Goal: Task Accomplishment & Management: Complete application form

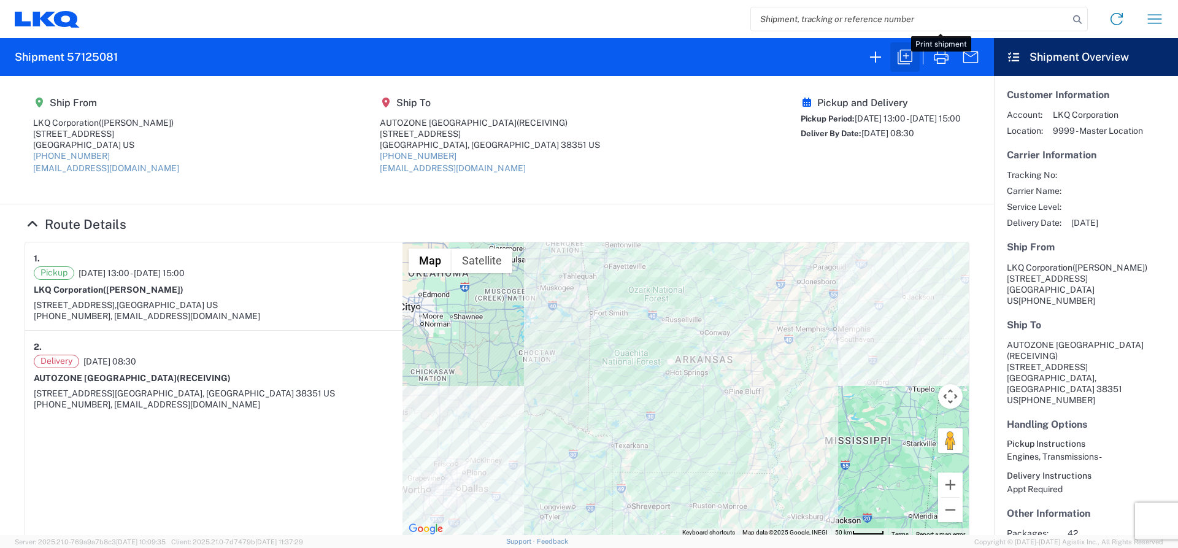
scroll to position [36, 0]
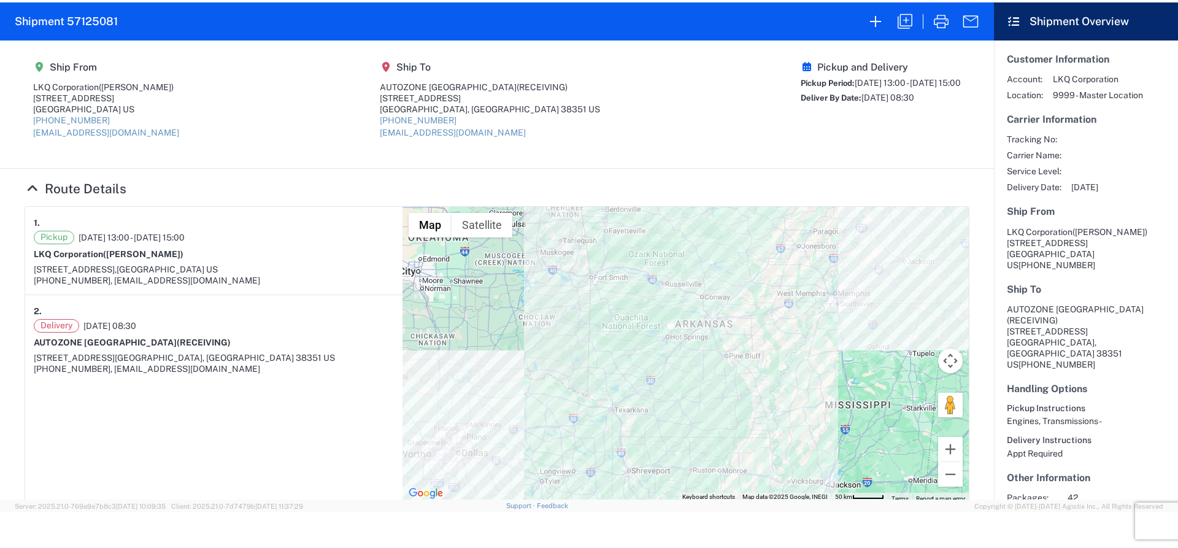
select select "FULL"
select select "US"
select select "LBS"
select select "IN"
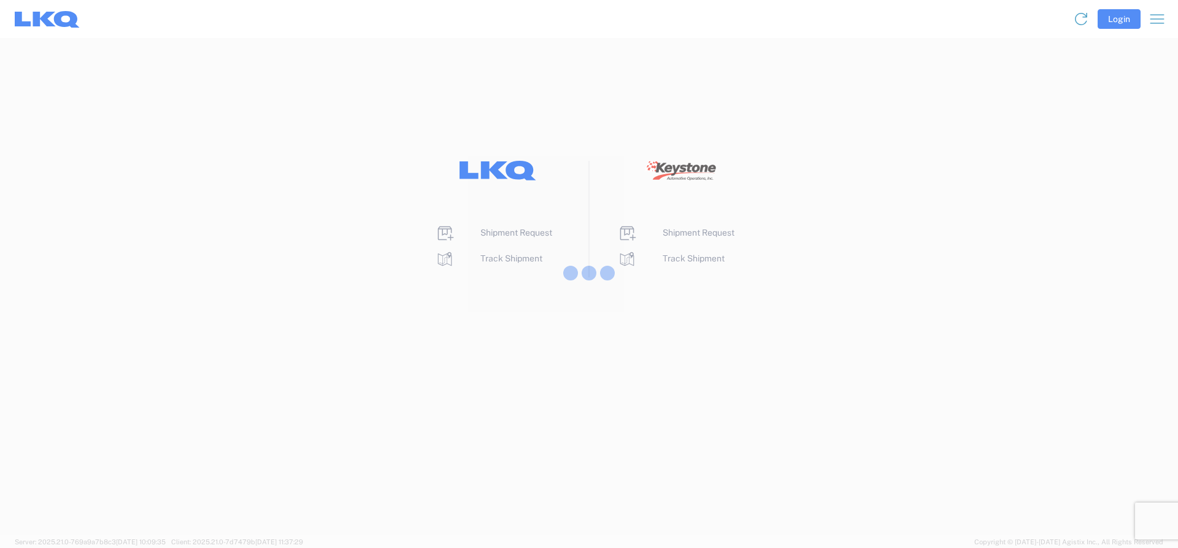
click at [511, 239] on div at bounding box center [589, 274] width 1178 height 548
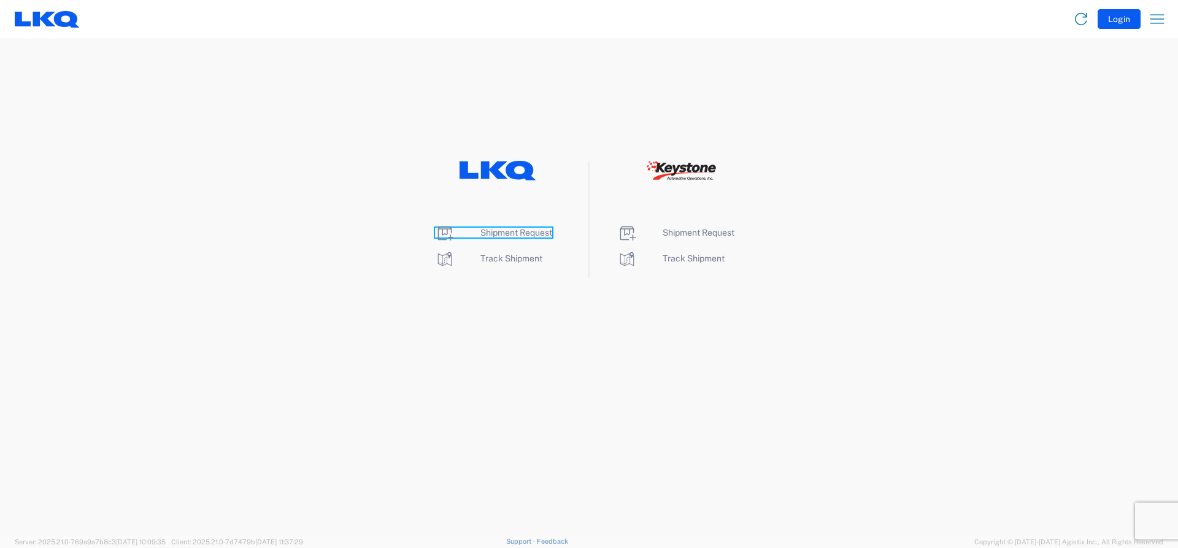
click at [504, 232] on span "Shipment Request" at bounding box center [516, 233] width 72 height 10
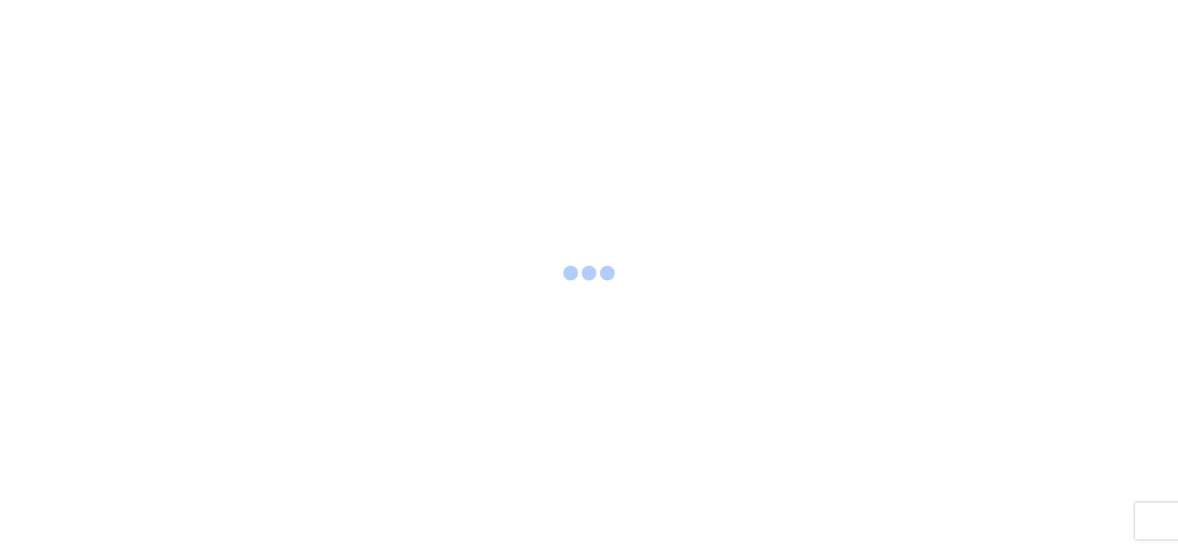
select select "FULL"
select select "LBS"
select select "IN"
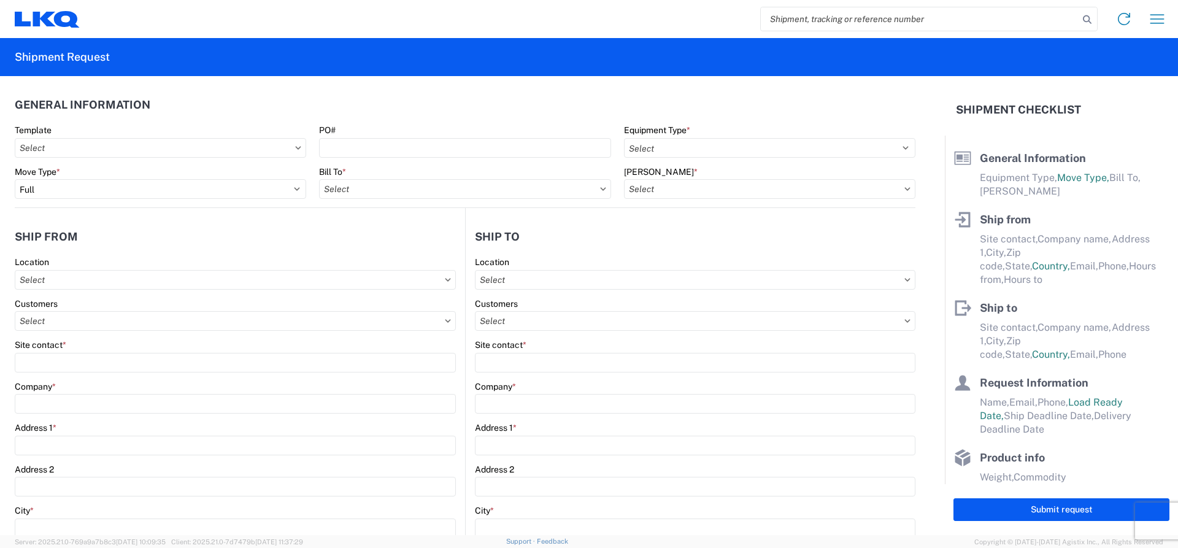
click at [810, 11] on input "search" at bounding box center [920, 18] width 318 height 23
type input "55651288"
click at [1088, 18] on icon at bounding box center [1086, 19] width 17 height 17
